Goal: Task Accomplishment & Management: Complete application form

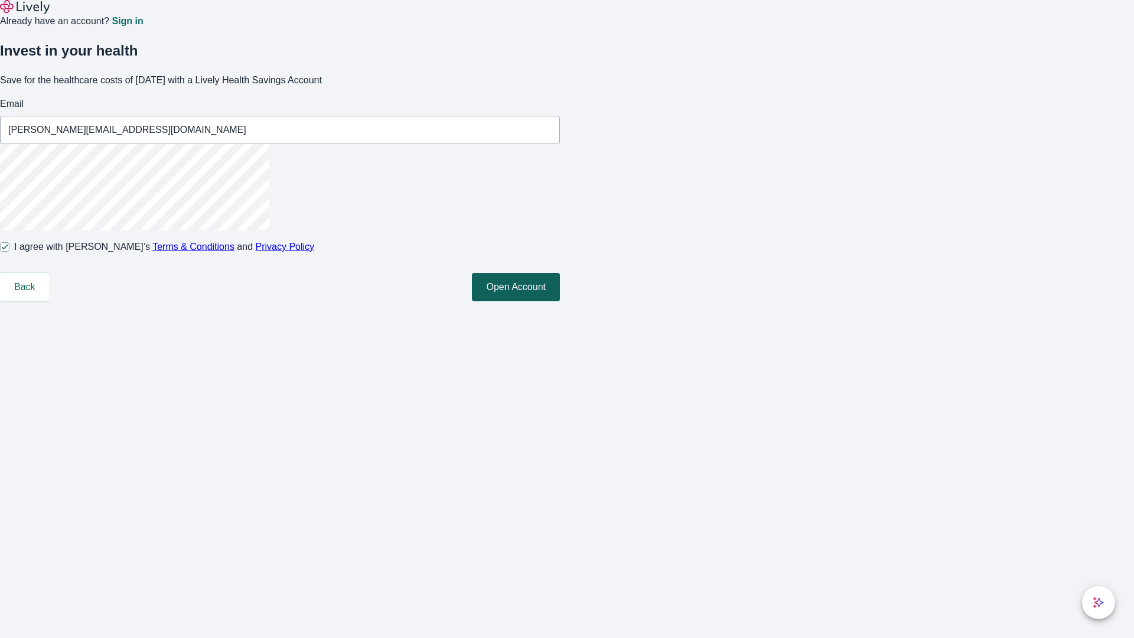
click at [560, 301] on button "Open Account" at bounding box center [516, 287] width 88 height 28
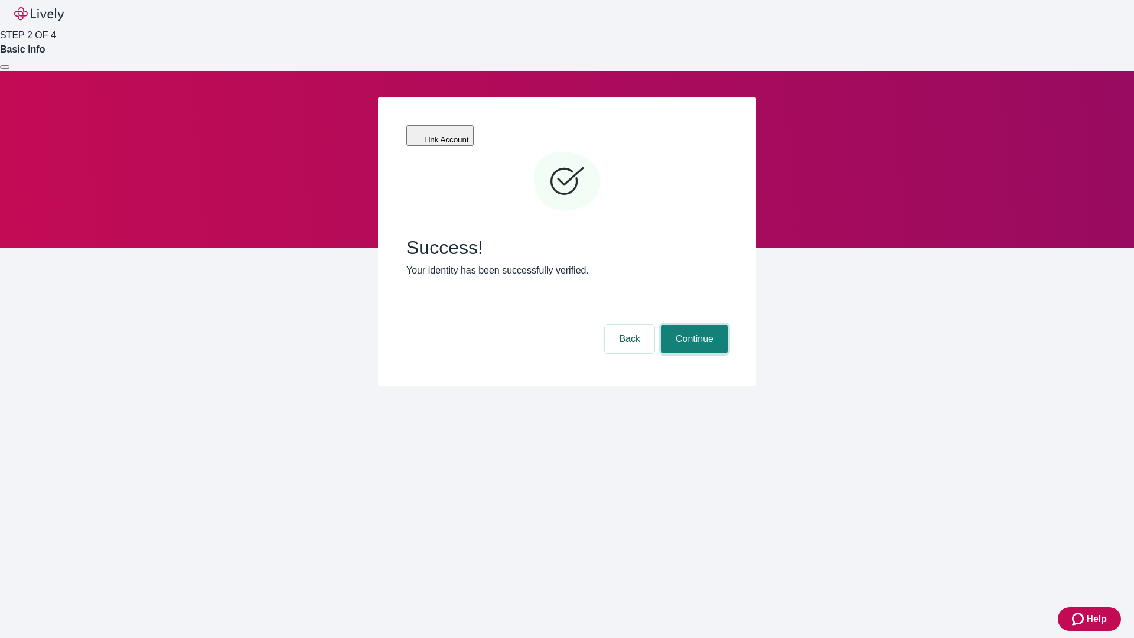
click at [693, 325] on button "Continue" at bounding box center [695, 339] width 66 height 28
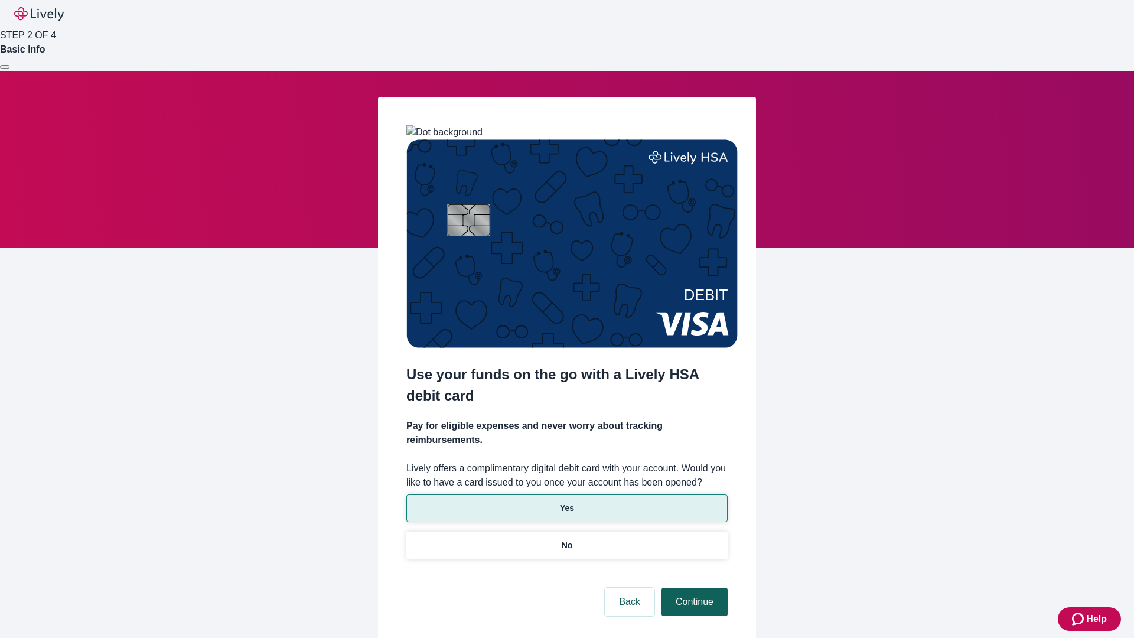
click at [566, 539] on p "No" at bounding box center [567, 545] width 11 height 12
click at [693, 588] on button "Continue" at bounding box center [695, 602] width 66 height 28
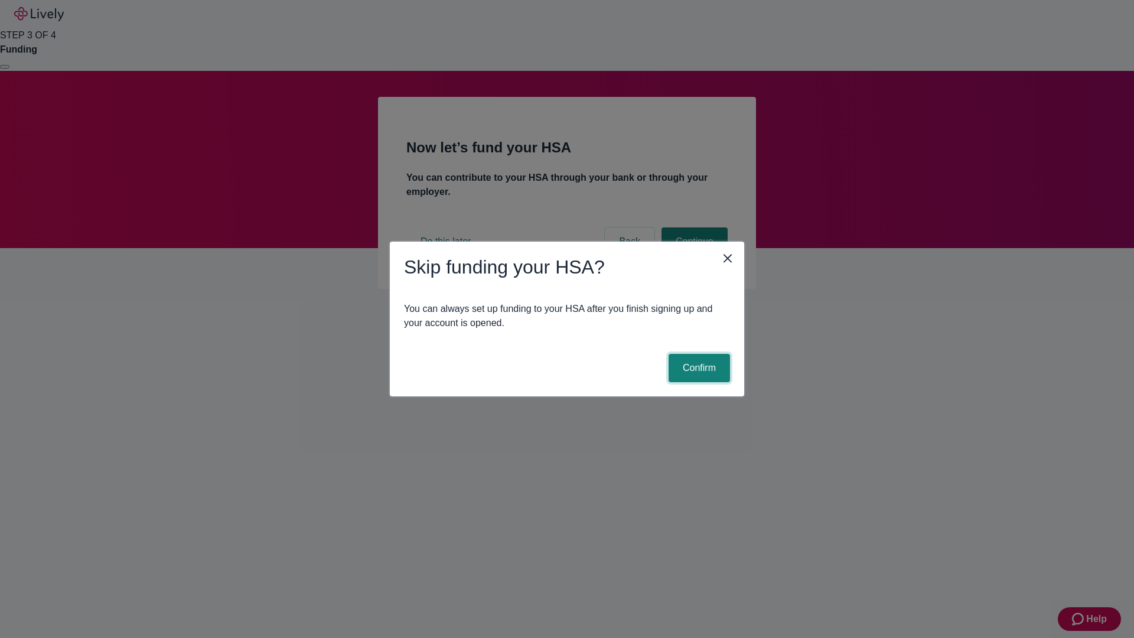
click at [698, 368] on button "Confirm" at bounding box center [699, 368] width 61 height 28
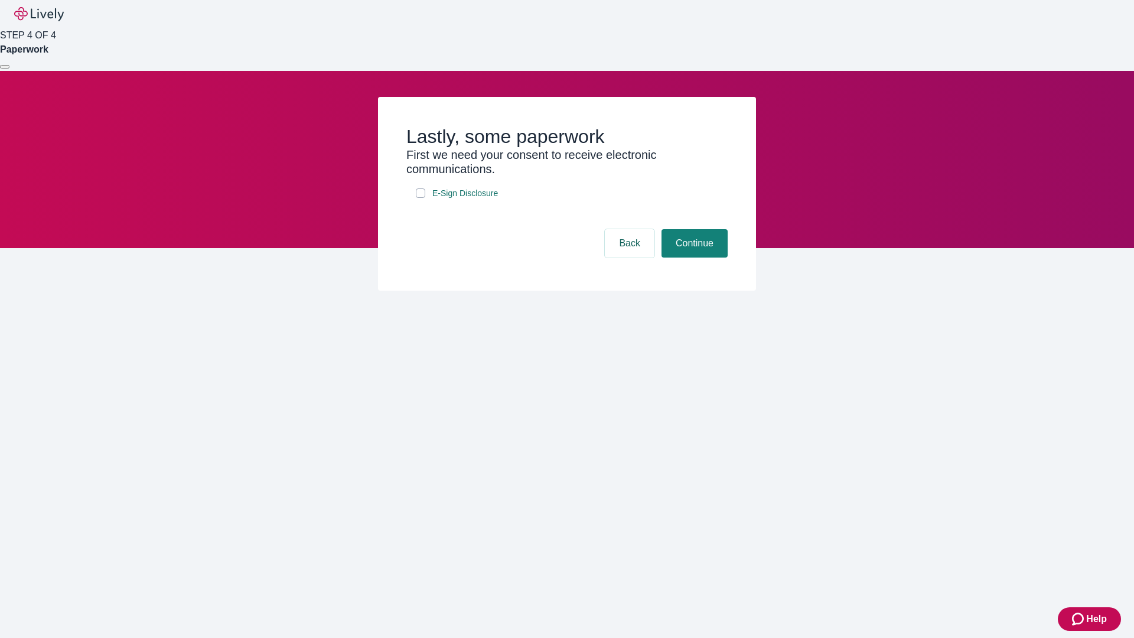
click at [421, 198] on input "E-Sign Disclosure" at bounding box center [420, 192] width 9 height 9
checkbox input "true"
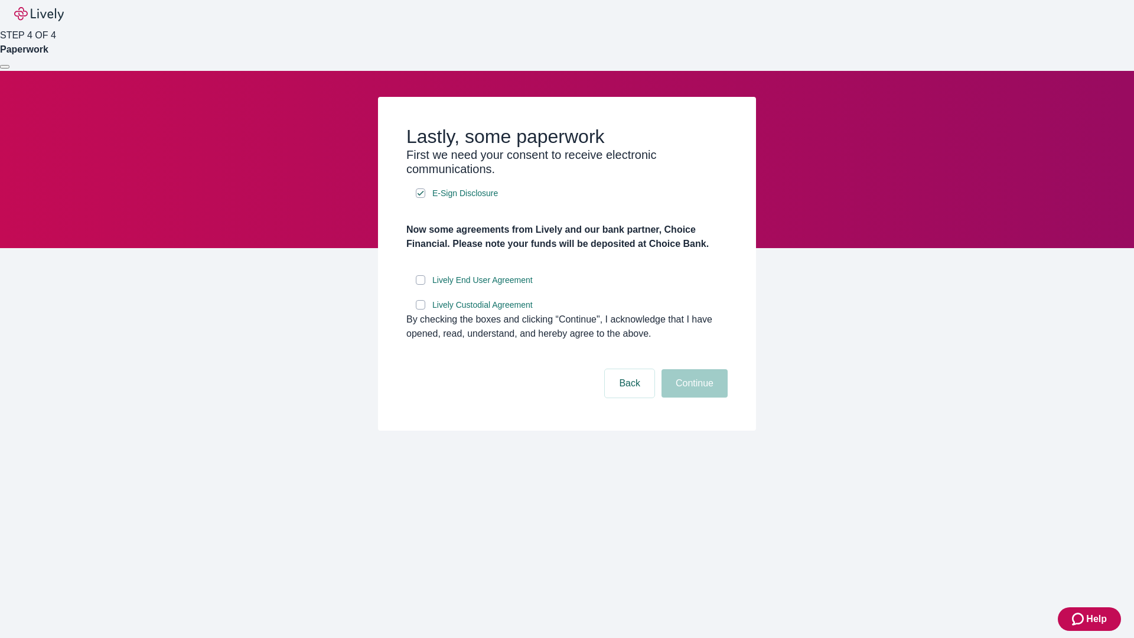
click at [421, 285] on input "Lively End User Agreement" at bounding box center [420, 279] width 9 height 9
checkbox input "true"
click at [421, 309] on input "Lively Custodial Agreement" at bounding box center [420, 304] width 9 height 9
checkbox input "true"
click at [693, 397] on button "Continue" at bounding box center [695, 383] width 66 height 28
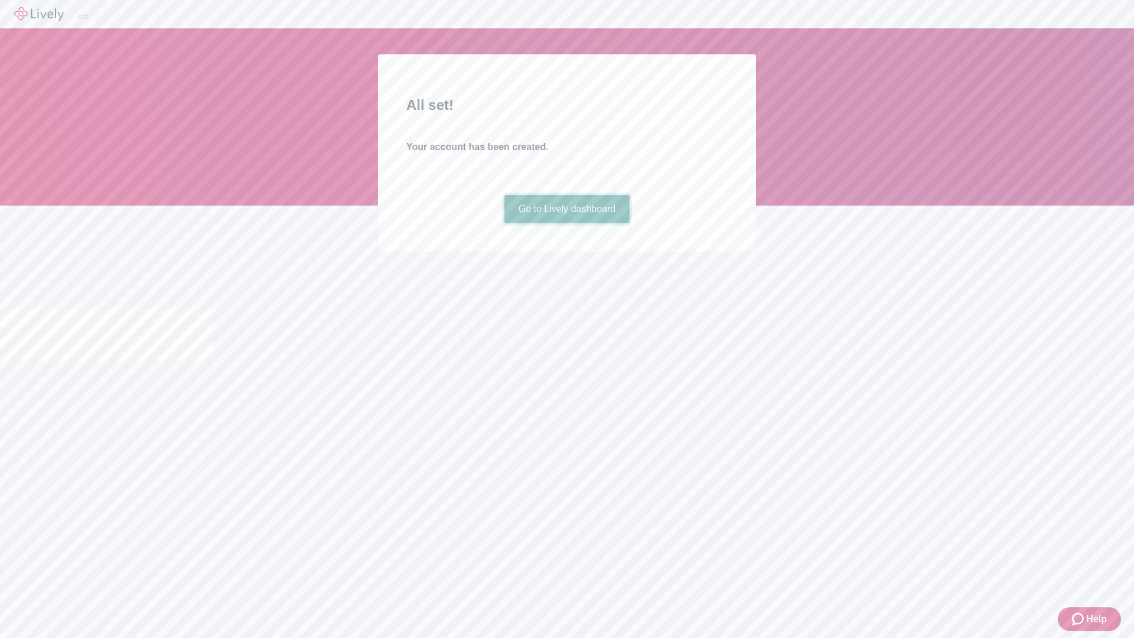
click at [566, 223] on link "Go to Lively dashboard" at bounding box center [567, 209] width 126 height 28
